Goal: Task Accomplishment & Management: Manage account settings

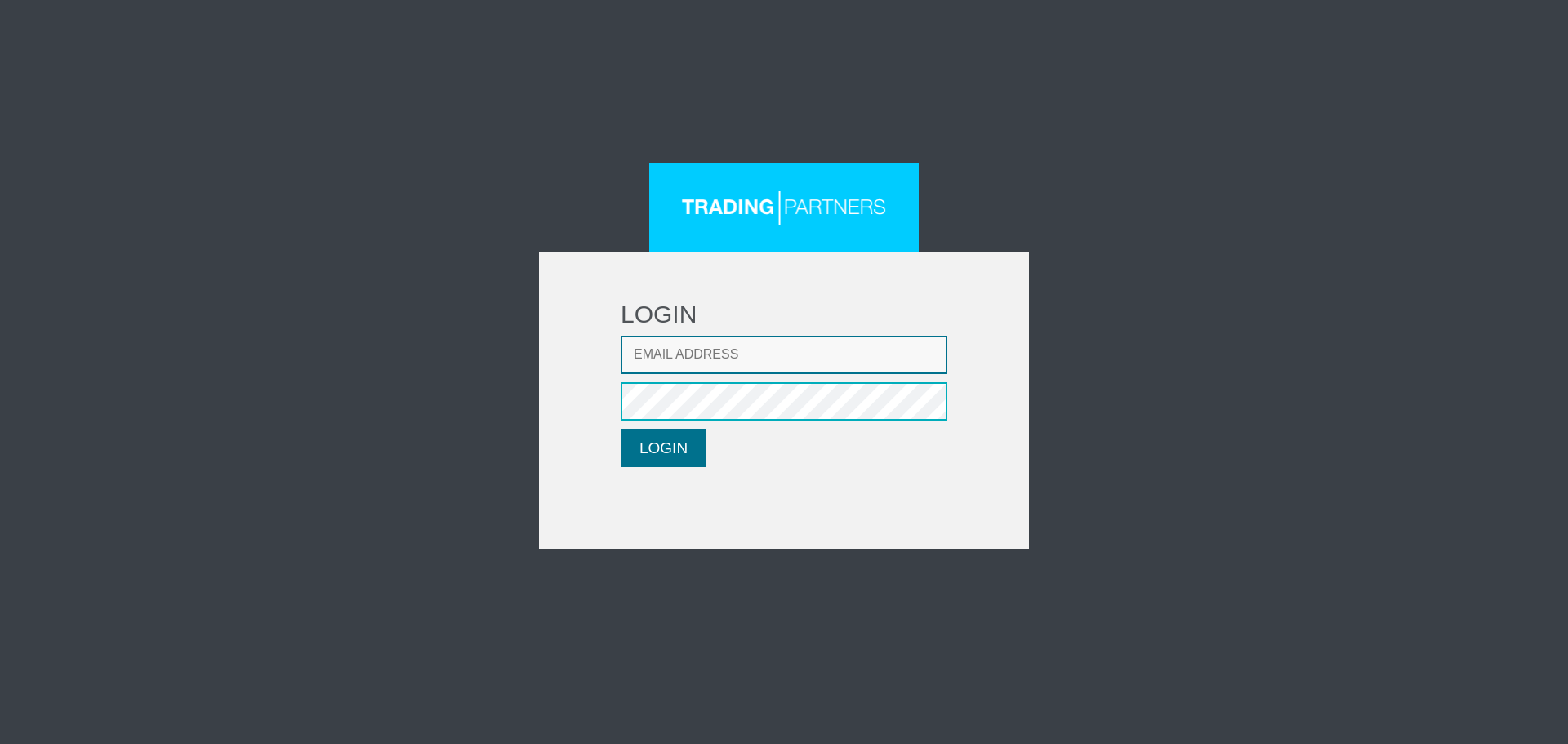
type input "[EMAIL_ADDRESS][DOMAIN_NAME]"
click at [645, 449] on button "LOGIN" at bounding box center [663, 448] width 86 height 39
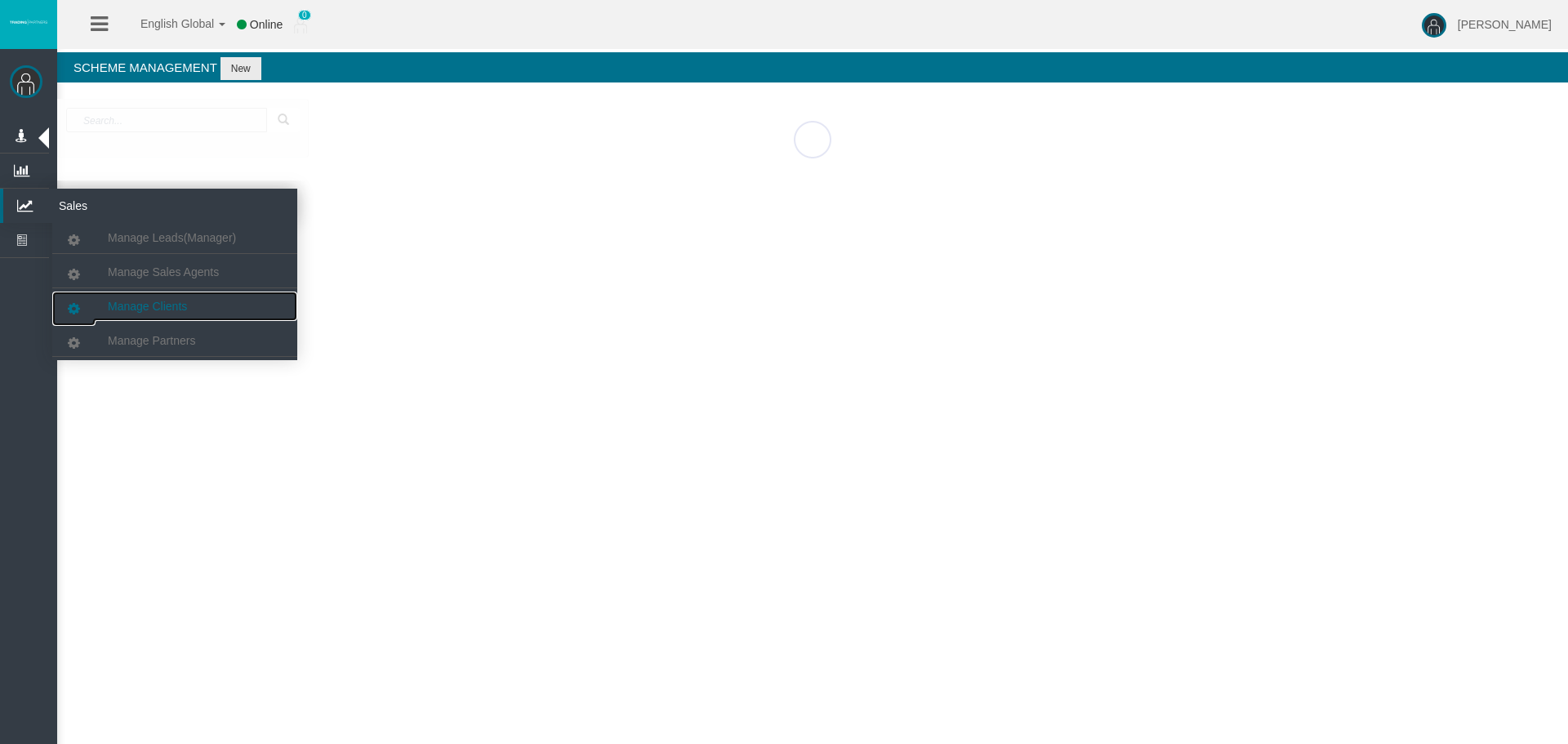
click at [141, 297] on link "Manage Clients" at bounding box center [175, 306] width 245 height 30
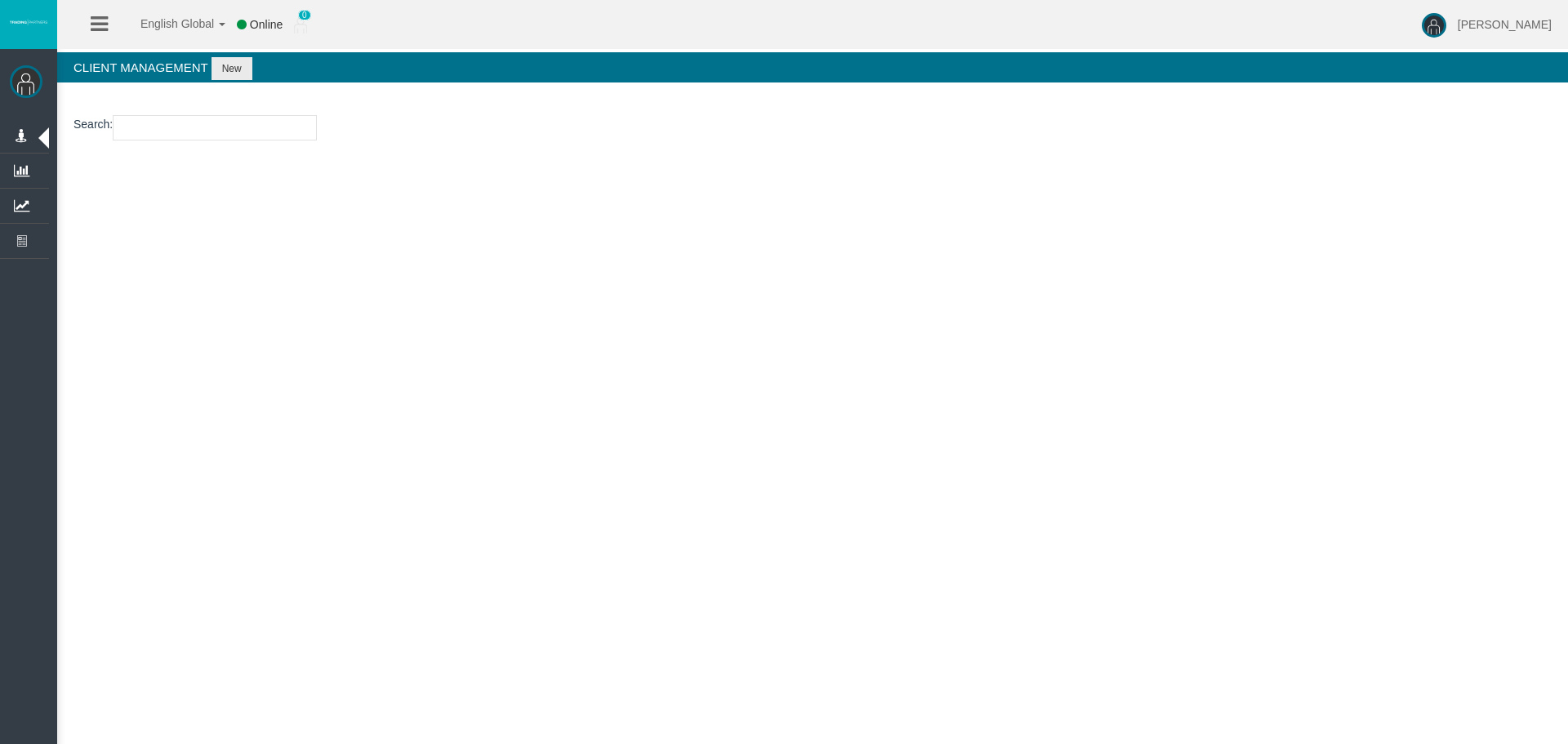
click at [170, 126] on input "number" at bounding box center [214, 127] width 204 height 25
paste input "29005129"
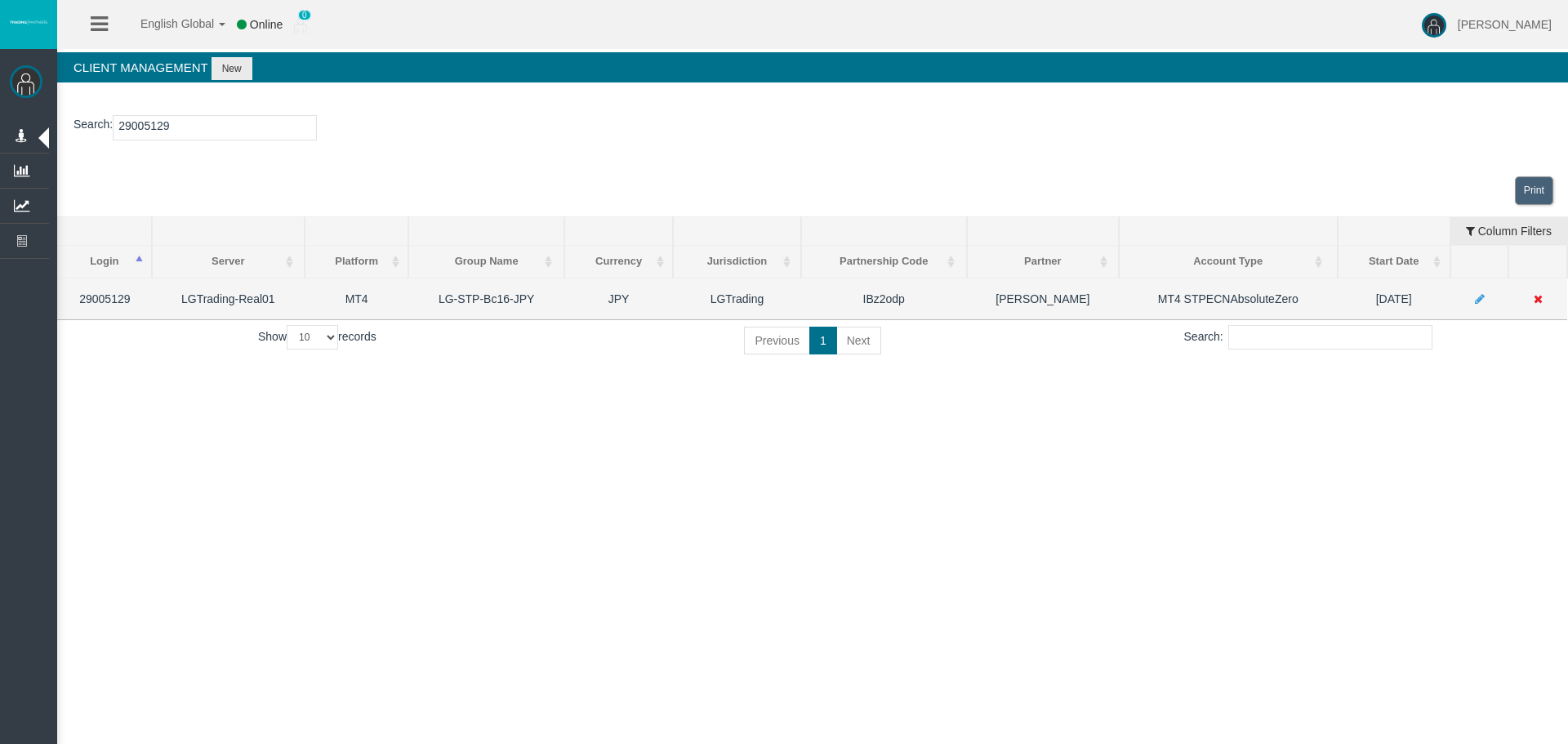
click at [1547, 299] on td at bounding box center [1538, 298] width 59 height 42
click at [1542, 299] on td at bounding box center [1538, 298] width 59 height 42
click at [1541, 298] on icon at bounding box center [1538, 298] width 9 height 11
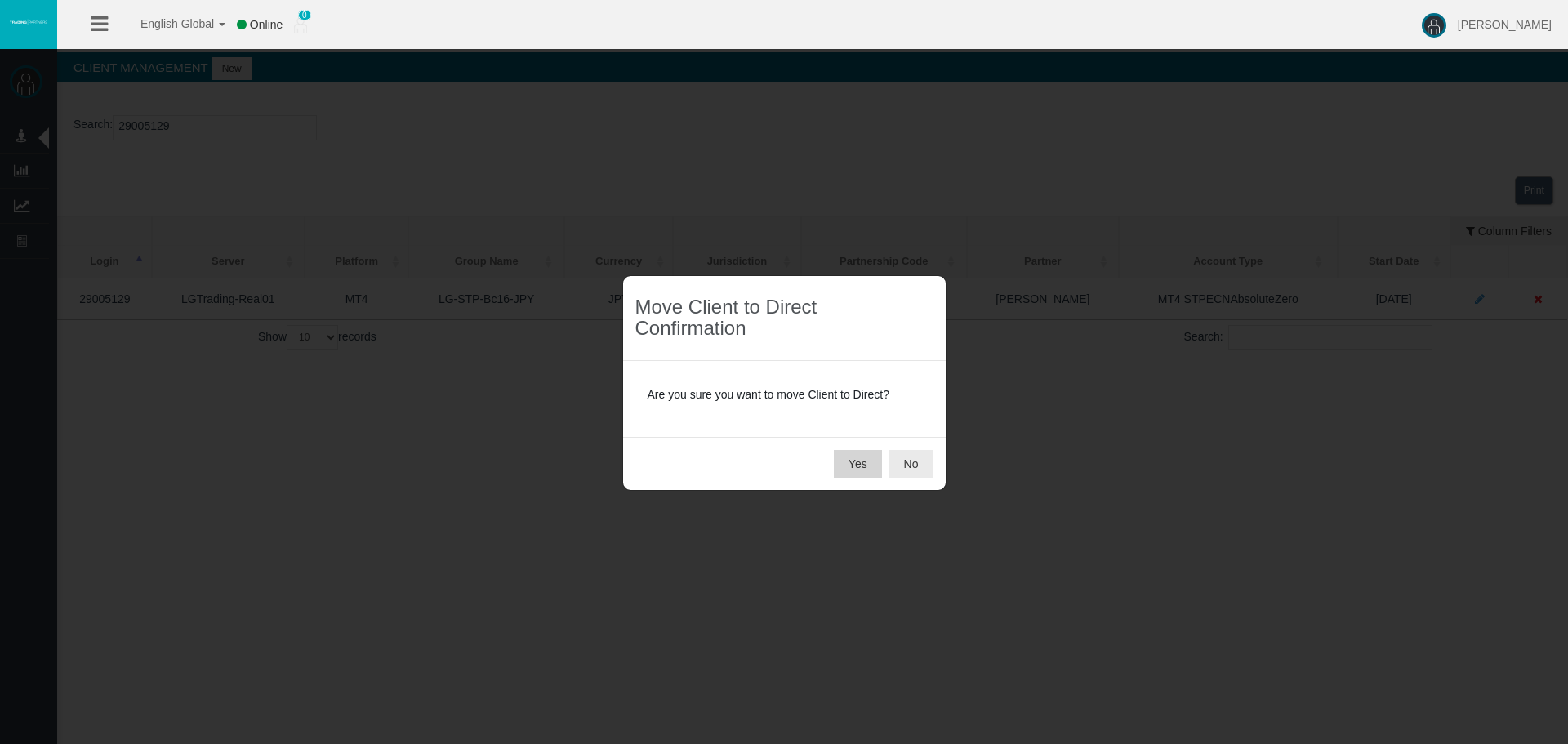
click at [844, 469] on button "Yes" at bounding box center [858, 463] width 48 height 28
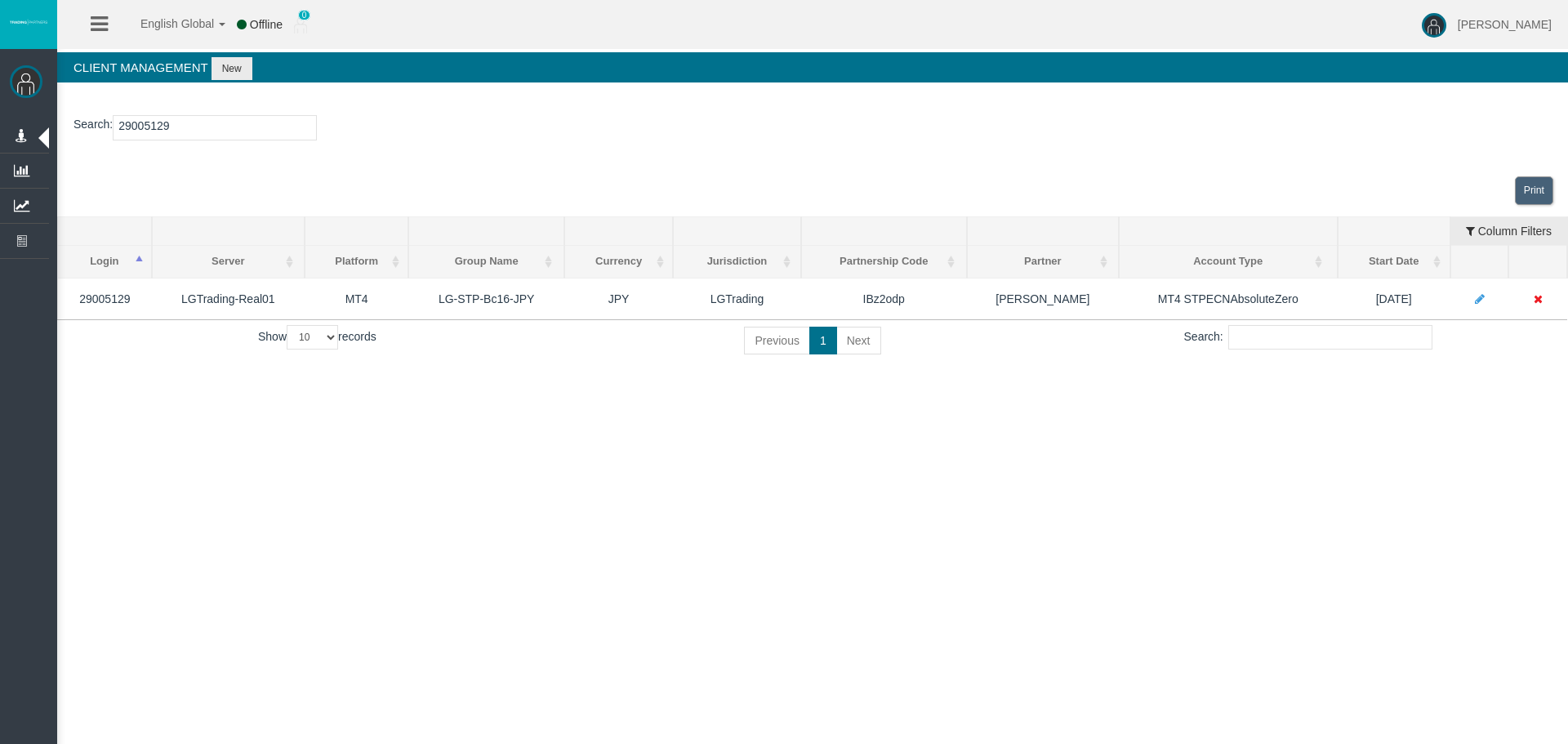
click at [674, 486] on div "English Global 简体中文 English Global 日本語 한국어 Offline 0 Loizos Matthaiou Help Log …" at bounding box center [784, 372] width 1568 height 744
click at [555, 498] on div "English Global 简体中文 English Global 日本語 한국어 Offline 0 Loizos Matthaiou Help Log …" at bounding box center [784, 372] width 1568 height 744
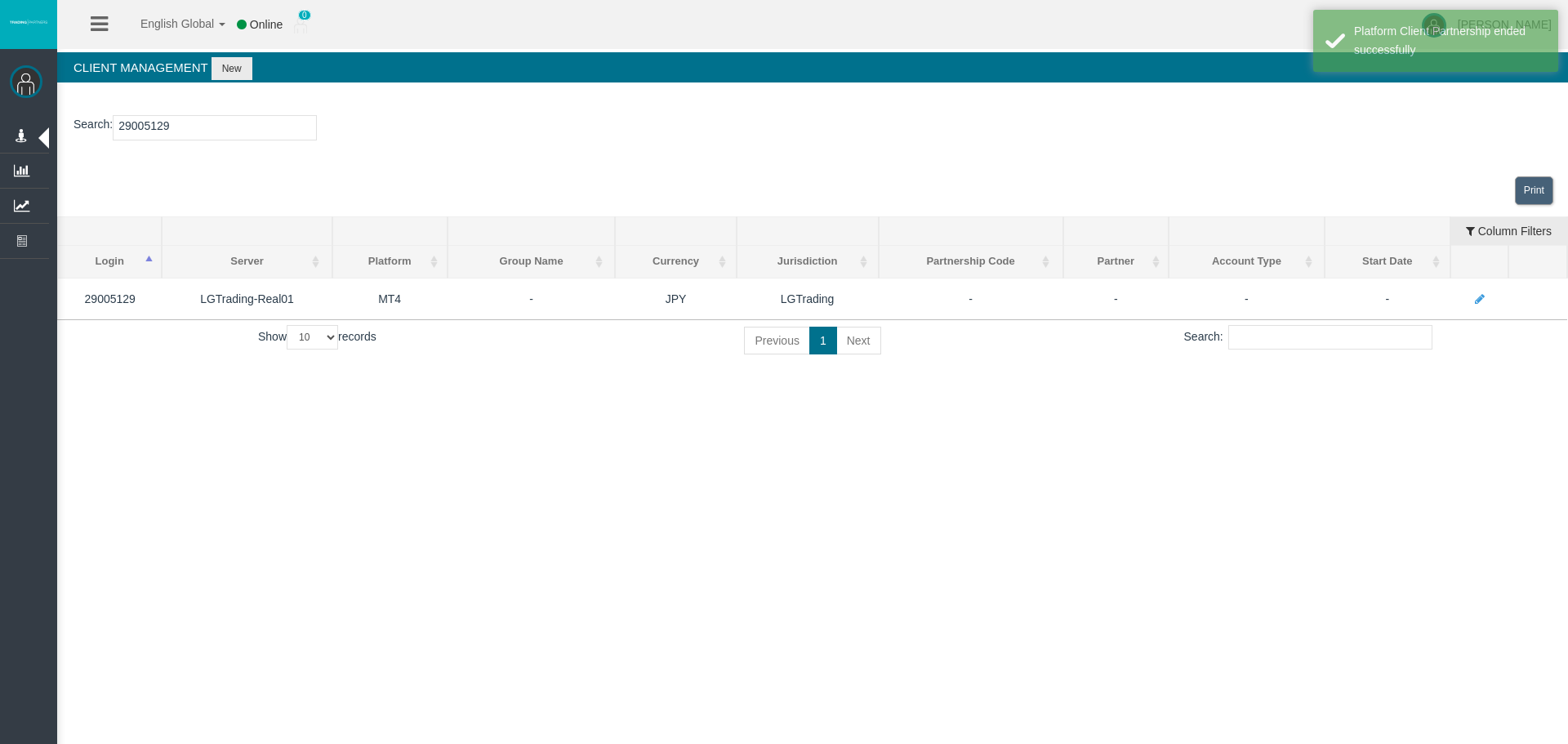
click at [182, 124] on input "29005129" at bounding box center [214, 127] width 204 height 25
drag, startPoint x: 383, startPoint y: 532, endPoint x: 227, endPoint y: 169, distance: 395.1
click at [370, 505] on div "English Global 简体中文 English Global 日本語 한국어 Online 0 Loizos Matthaiou Help Log O…" at bounding box center [784, 372] width 1568 height 744
click at [151, 134] on input "29005129" at bounding box center [214, 127] width 204 height 25
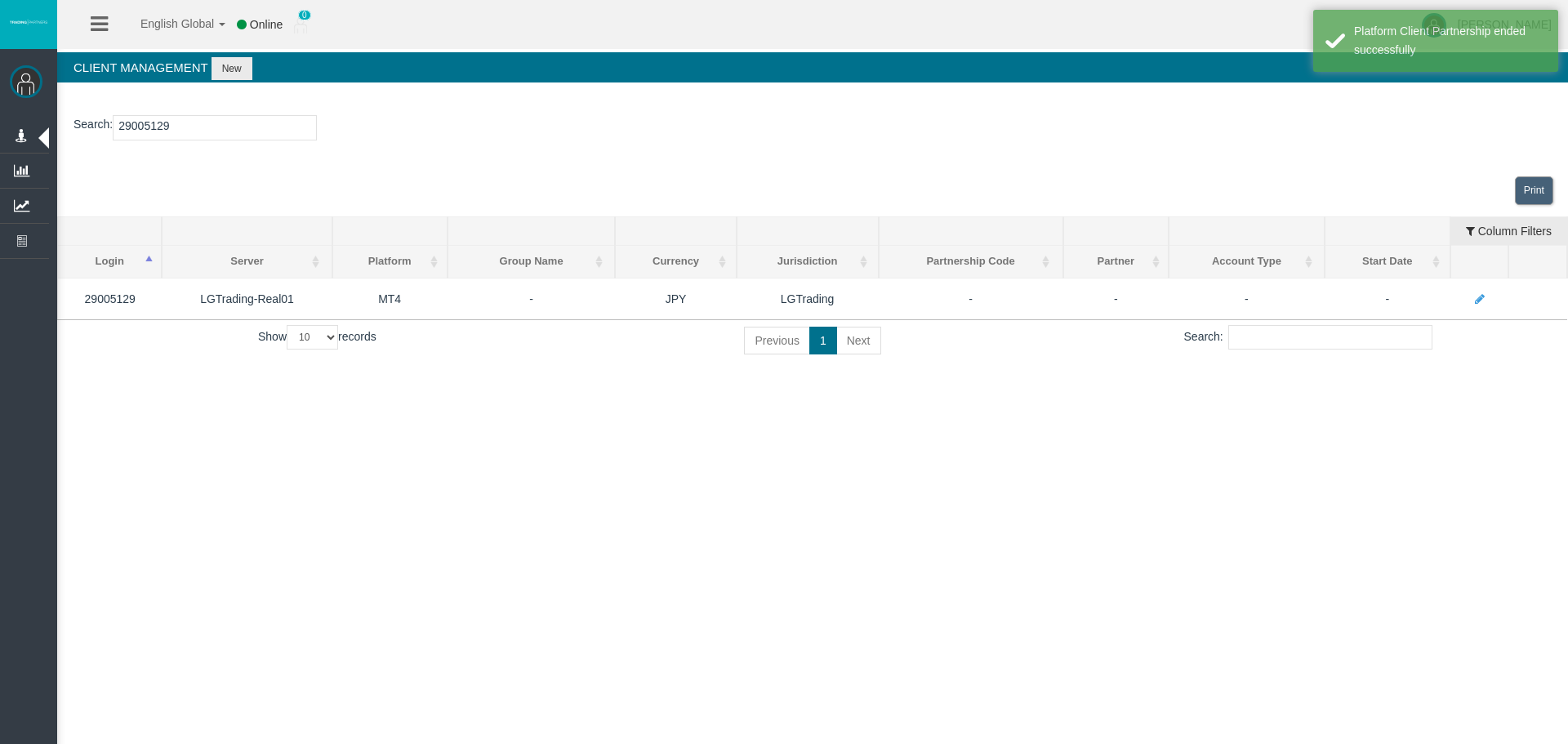
click at [151, 134] on input "29005129" at bounding box center [214, 127] width 204 height 25
paste input "42"
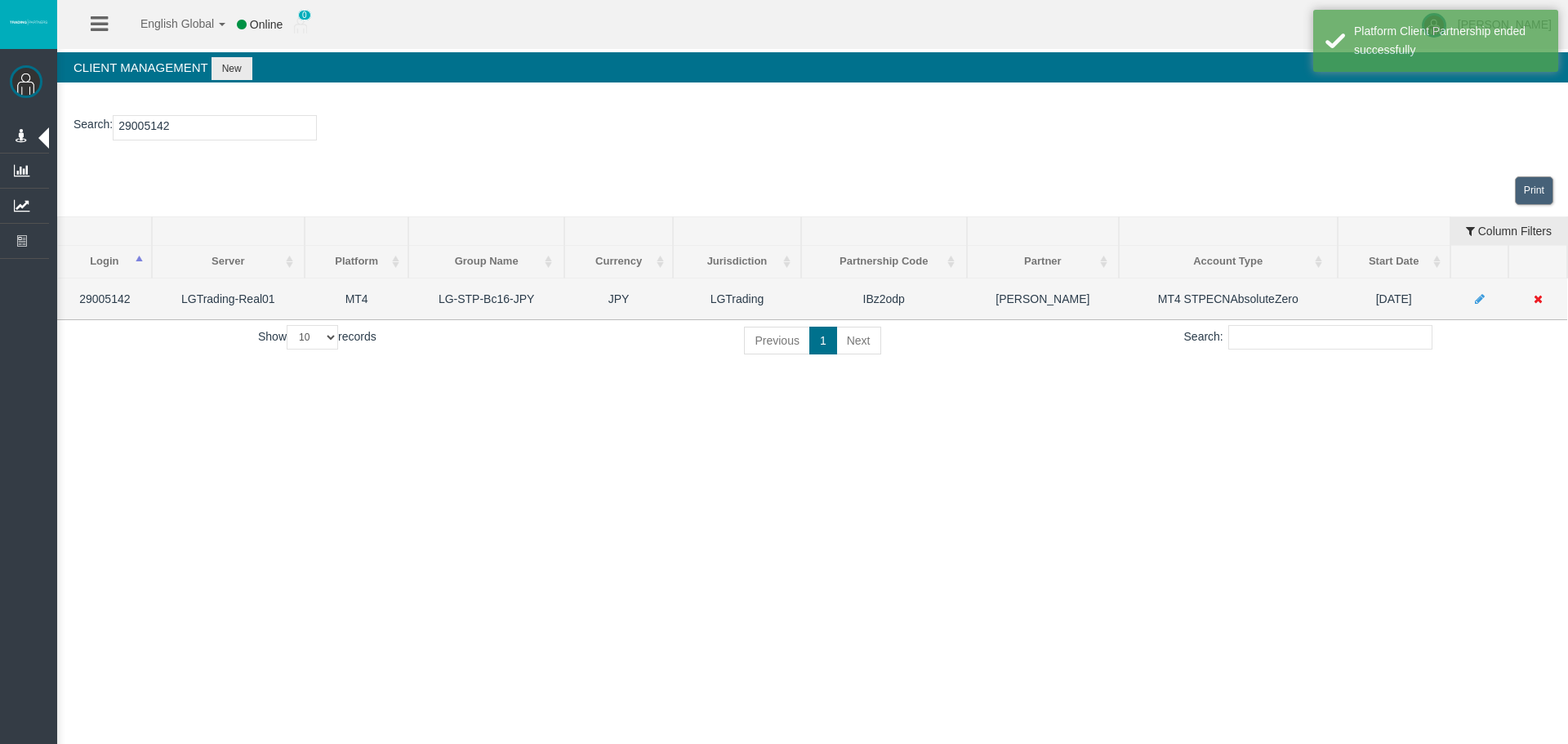
type input "29005142"
click at [1536, 298] on icon at bounding box center [1538, 298] width 9 height 11
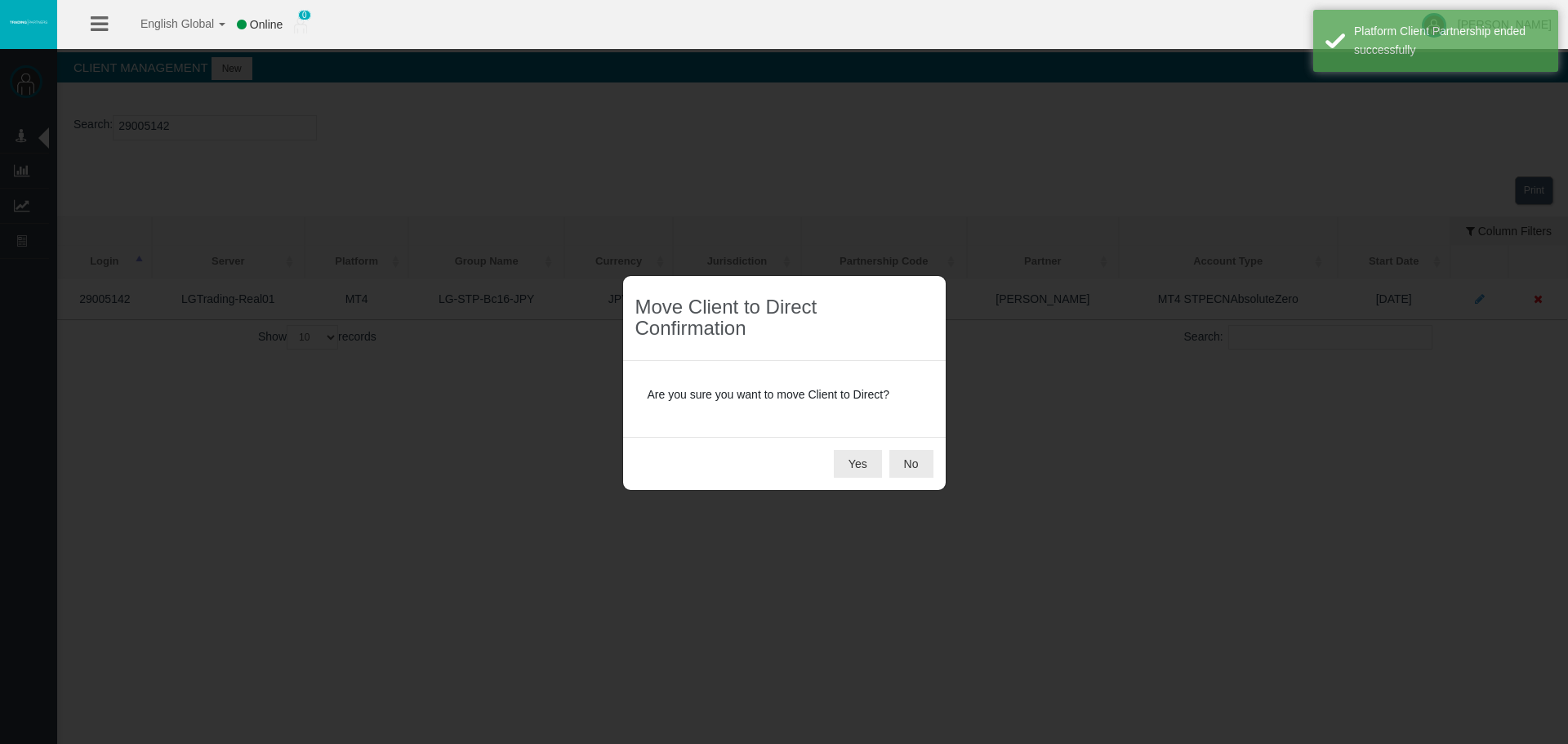
click at [830, 462] on div "Yes No" at bounding box center [784, 462] width 322 height 53
drag, startPoint x: 837, startPoint y: 462, endPoint x: 858, endPoint y: 445, distance: 27.0
click at [838, 461] on button "Yes" at bounding box center [858, 463] width 48 height 28
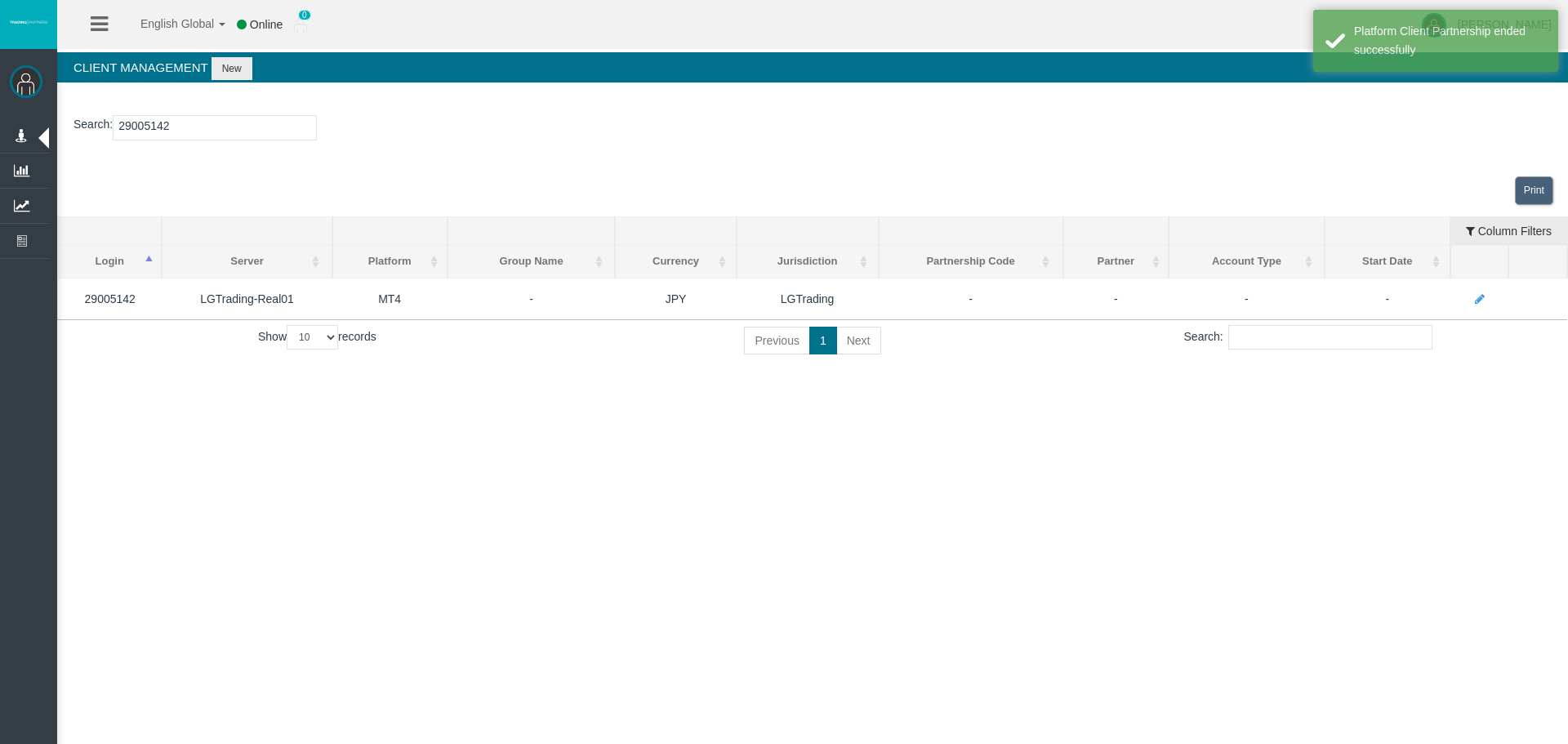
click at [1450, 447] on div "English Global 简体中文 English Global 日本語 한국어 Online 0 Loizos Matthaiou Help Log O…" at bounding box center [784, 372] width 1568 height 744
click at [886, 632] on div "English Global 简体中文 English Global 日本語 한국어 Online 0 Loizos Matthaiou Help Log O…" at bounding box center [784, 372] width 1568 height 744
click at [1171, 618] on div "English Global 简体中文 English Global 日本語 한국어 Online 0 Loizos Matthaiou Help Log O…" at bounding box center [784, 372] width 1568 height 744
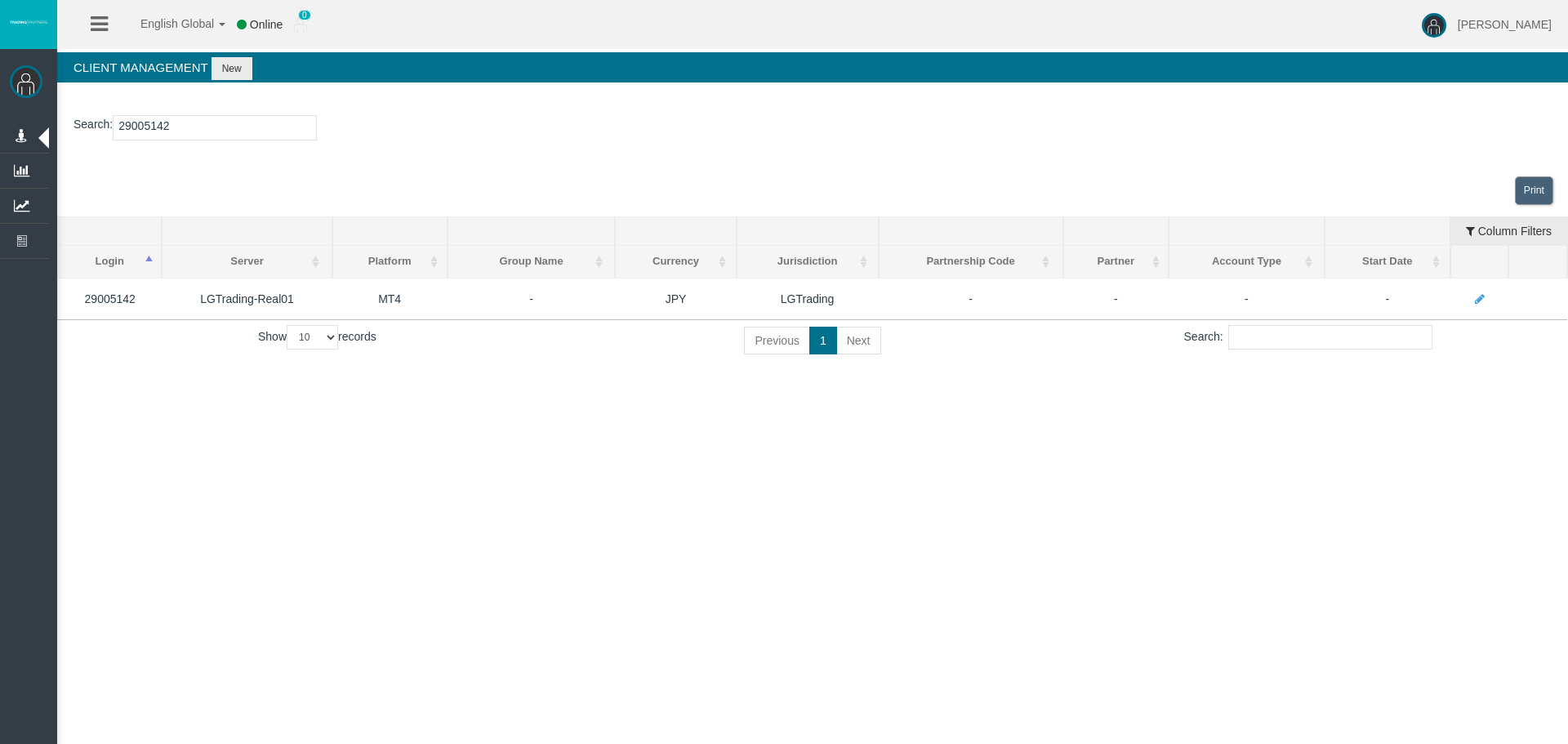
click at [1210, 371] on div "Search : 29005142 Loading... Print Login Server Platform Platform Group Currenc…" at bounding box center [813, 238] width 1511 height 279
click at [329, 491] on div "English Global 简体中文 English Global 日本語 한국어 Online 0 Loizos Matthaiou Help Log O…" at bounding box center [784, 372] width 1568 height 744
drag, startPoint x: 501, startPoint y: 540, endPoint x: 827, endPoint y: 498, distance: 328.7
click at [501, 534] on div "English Global 简体中文 English Global 日本語 한국어 Online 0 Loizos Matthaiou Help Log O…" at bounding box center [784, 372] width 1568 height 744
